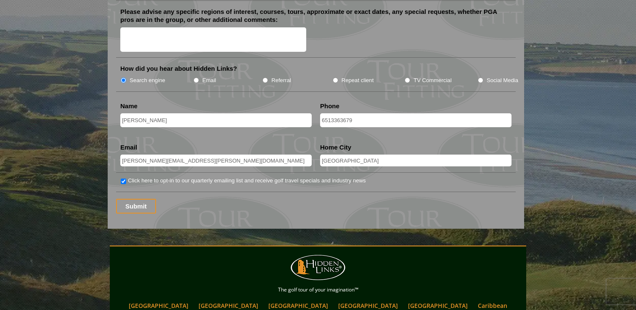
scroll to position [1088, 0]
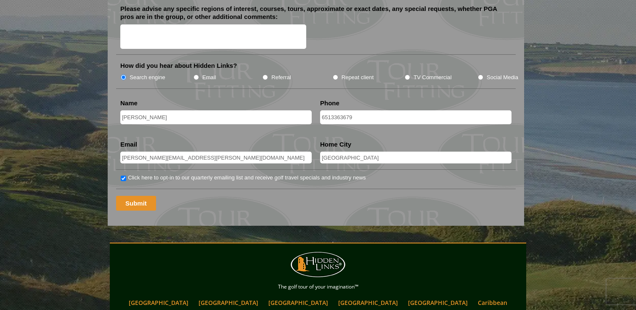
click at [141, 196] on input "Submit" at bounding box center [136, 203] width 40 height 15
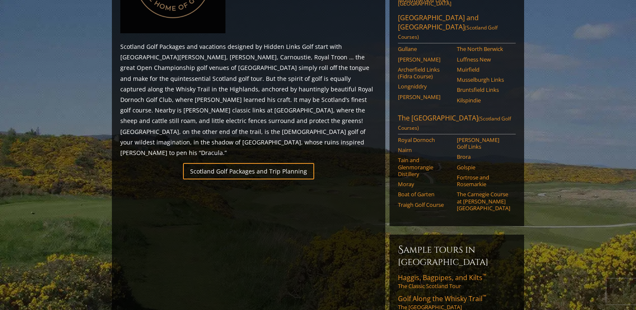
scroll to position [467, 0]
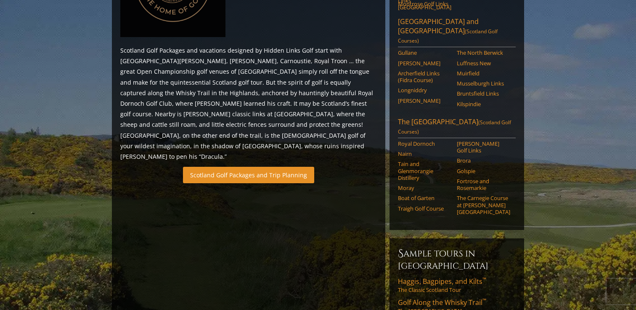
click at [278, 167] on link "Scotland Golf Packages and Trip Planning" at bounding box center [248, 175] width 131 height 16
